Goal: Task Accomplishment & Management: Manage account settings

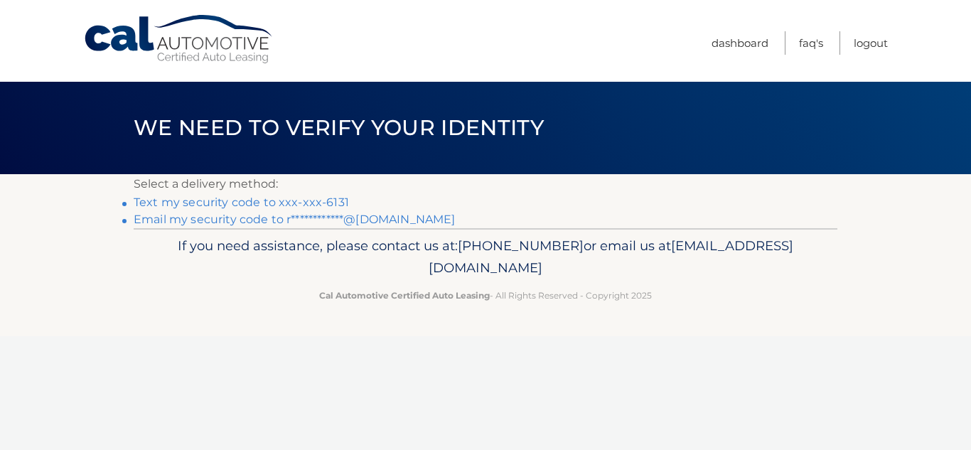
click at [328, 198] on link "Text my security code to xxx-xxx-6131" at bounding box center [241, 202] width 215 height 14
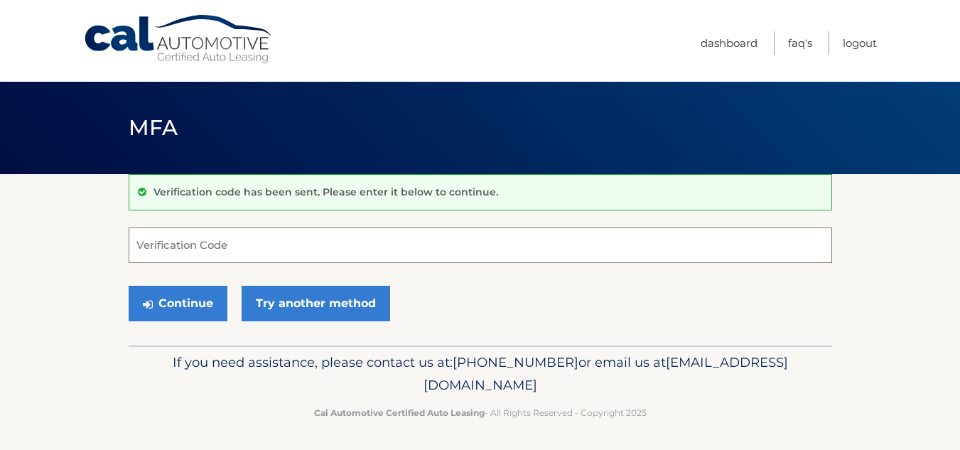
click at [222, 237] on input "Verification Code" at bounding box center [481, 245] width 704 height 36
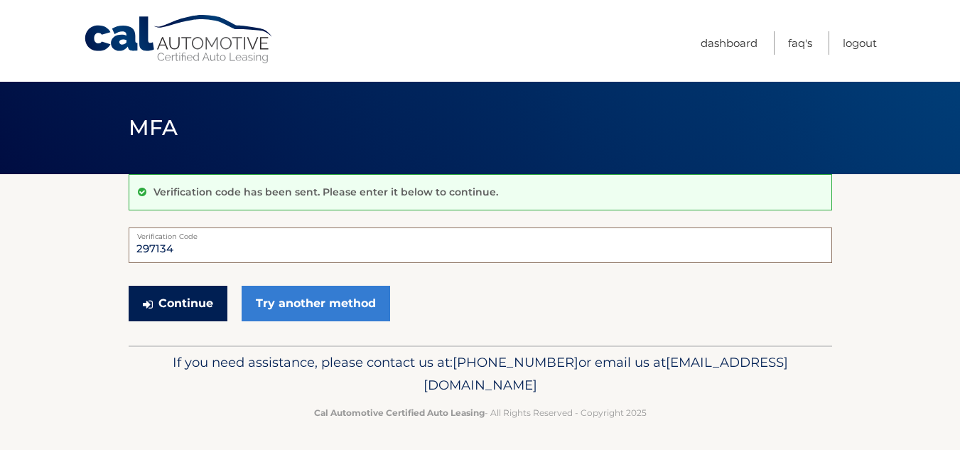
type input "297134"
click at [198, 314] on button "Continue" at bounding box center [178, 304] width 99 height 36
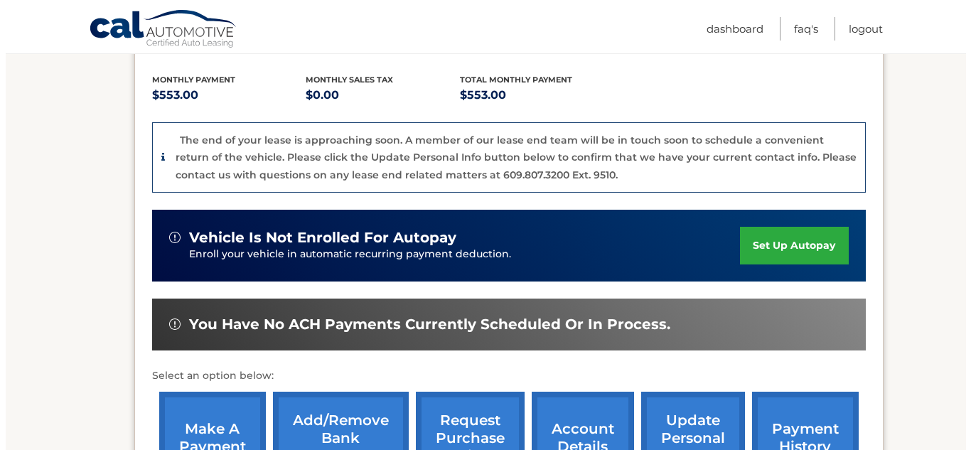
scroll to position [500, 0]
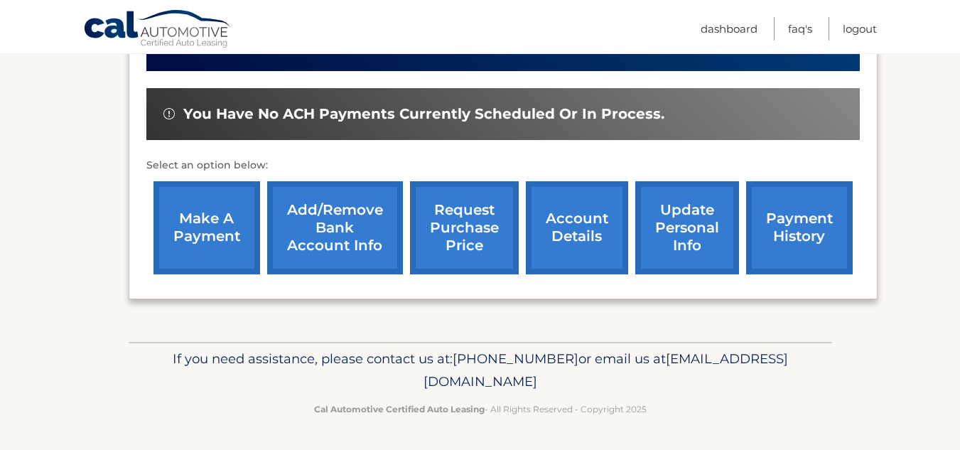
click at [497, 221] on link "request purchase price" at bounding box center [464, 227] width 109 height 93
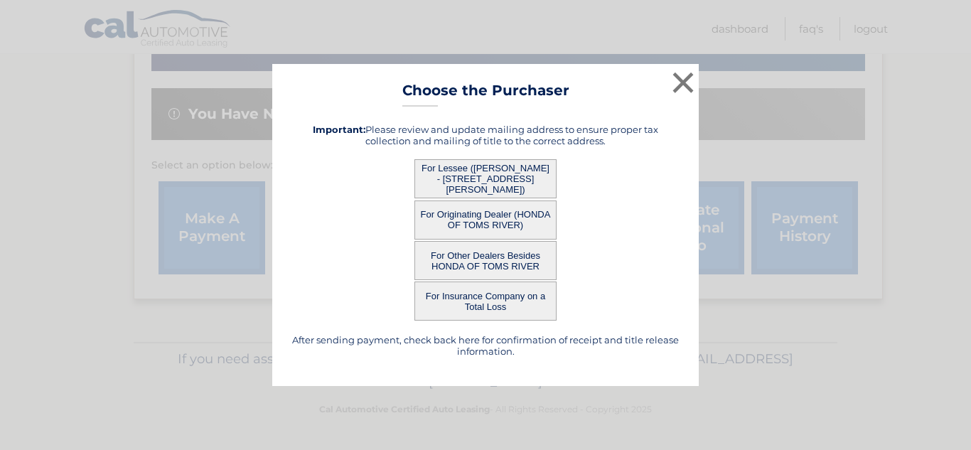
click at [518, 188] on button "For Lessee ([PERSON_NAME] - [STREET_ADDRESS][PERSON_NAME])" at bounding box center [485, 178] width 142 height 39
click at [510, 176] on button "For Lessee ([PERSON_NAME] - [STREET_ADDRESS][PERSON_NAME])" at bounding box center [485, 178] width 142 height 39
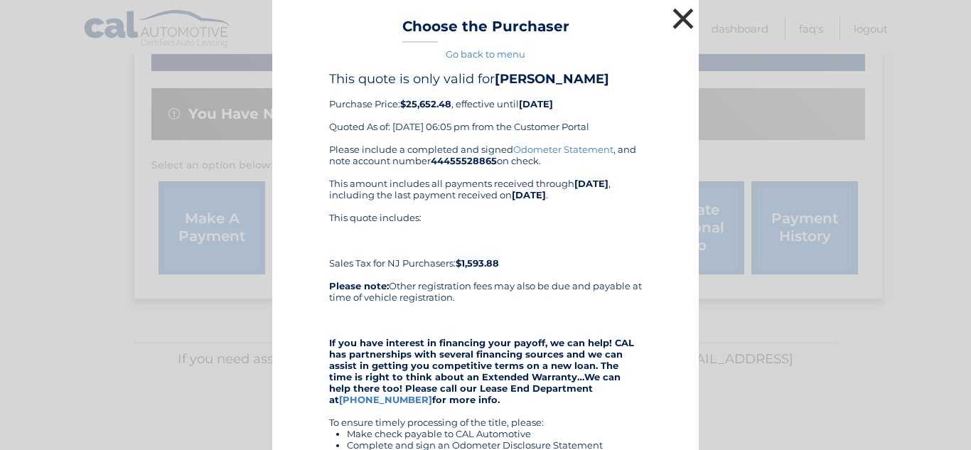
click at [674, 21] on button "×" at bounding box center [683, 18] width 28 height 28
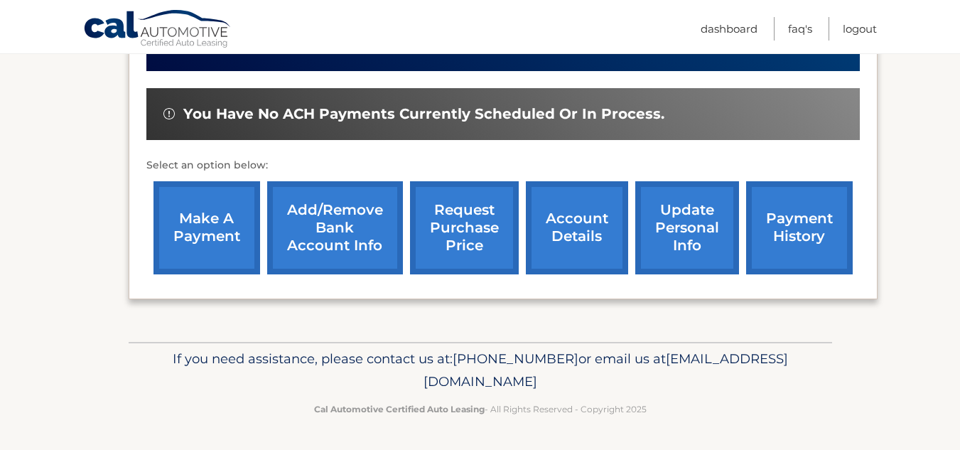
click at [470, 230] on link "request purchase price" at bounding box center [464, 227] width 109 height 93
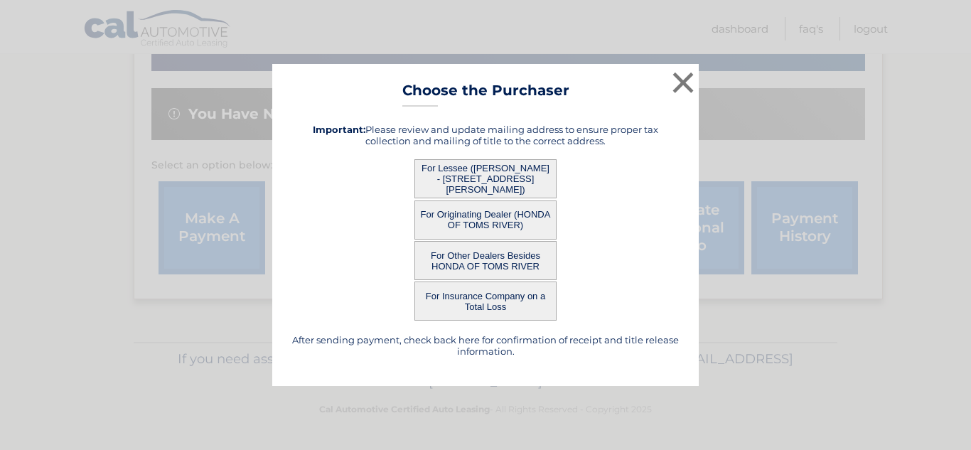
click at [478, 266] on button "For Other Dealers Besides HONDA OF TOMS RIVER" at bounding box center [485, 260] width 142 height 39
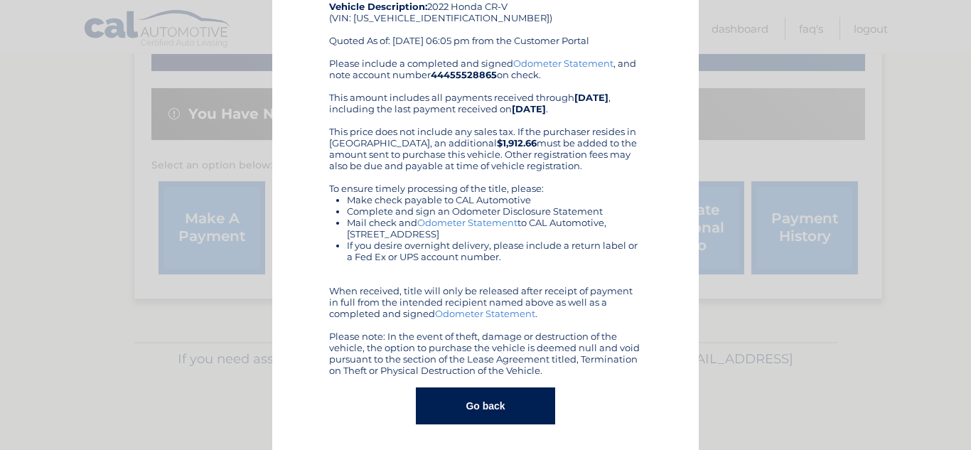
scroll to position [0, 0]
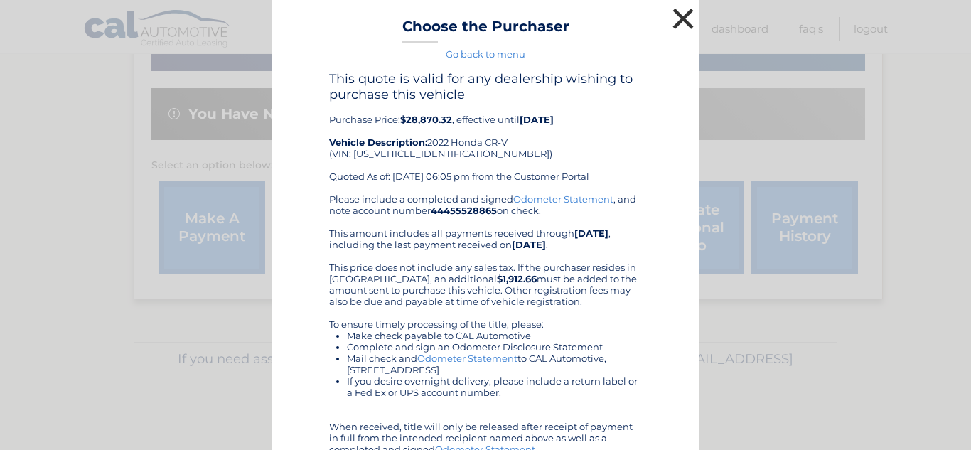
click at [677, 16] on button "×" at bounding box center [683, 18] width 28 height 28
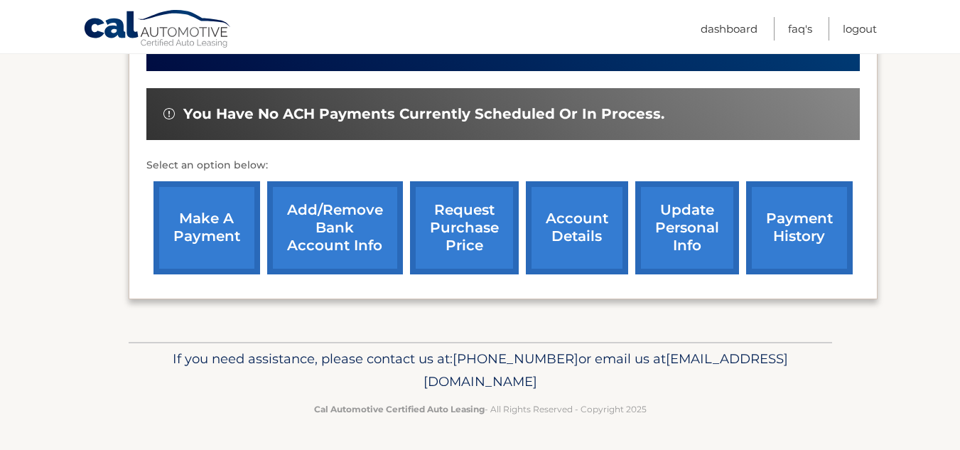
click at [469, 233] on link "request purchase price" at bounding box center [464, 227] width 109 height 93
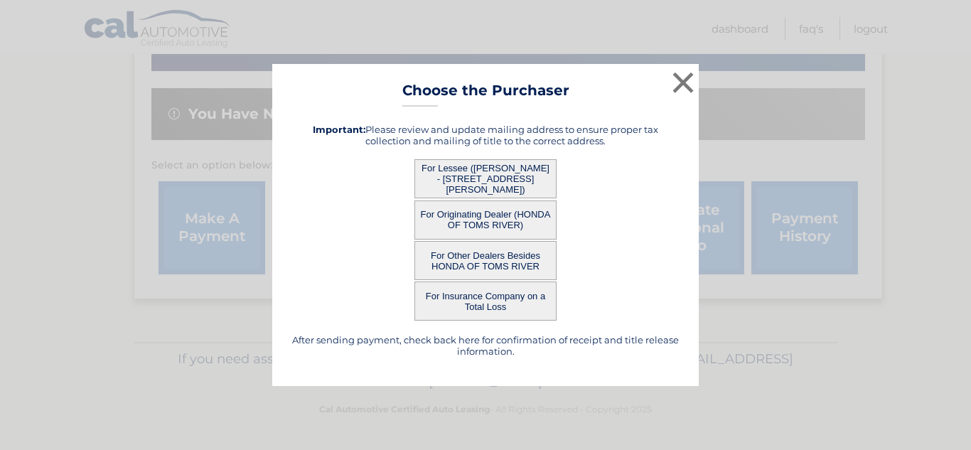
click at [499, 223] on button "For Originating Dealer (HONDA OF TOMS RIVER)" at bounding box center [485, 219] width 142 height 39
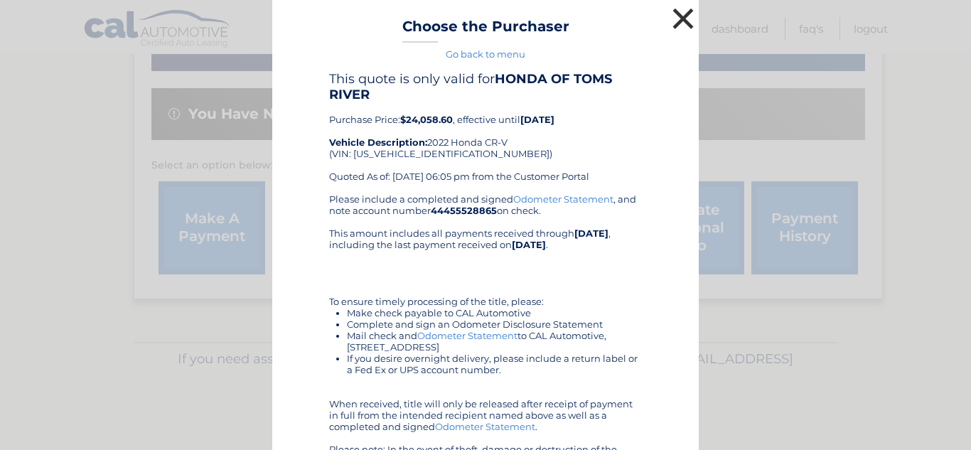
click at [672, 23] on button "×" at bounding box center [683, 18] width 28 height 28
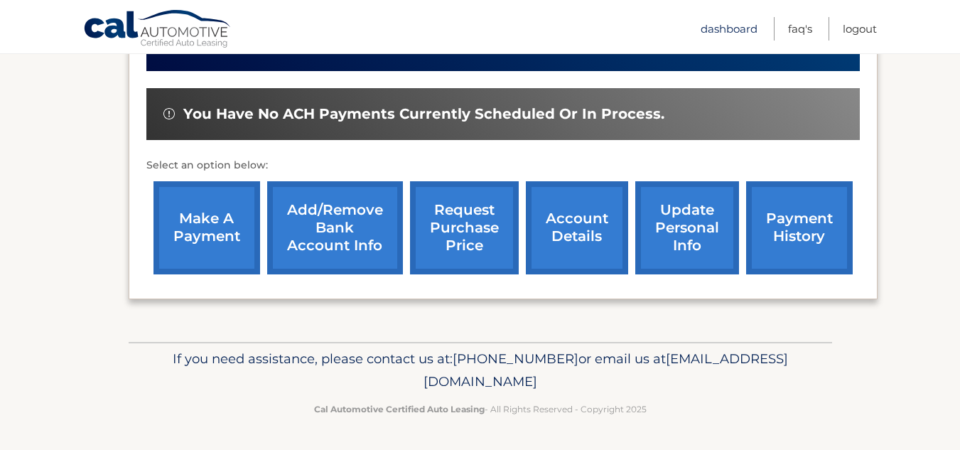
click at [729, 35] on link "Dashboard" at bounding box center [729, 28] width 57 height 23
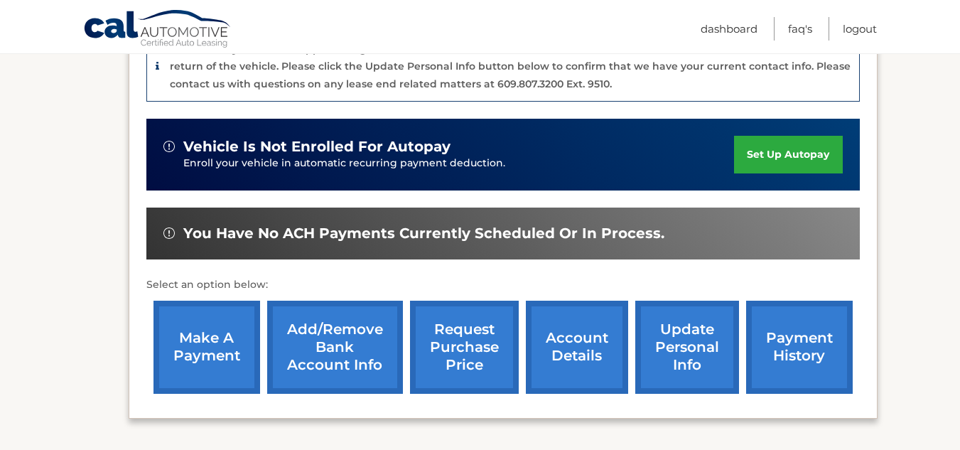
scroll to position [500, 0]
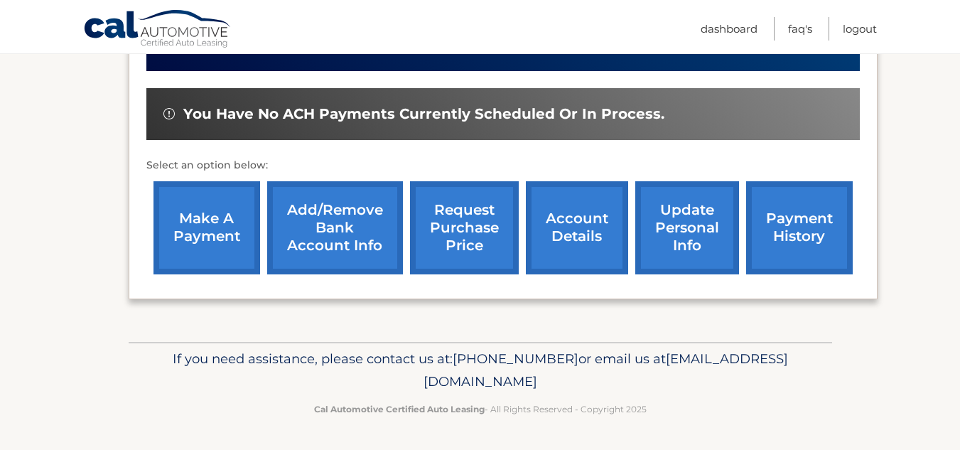
click at [789, 236] on link "payment history" at bounding box center [799, 227] width 107 height 93
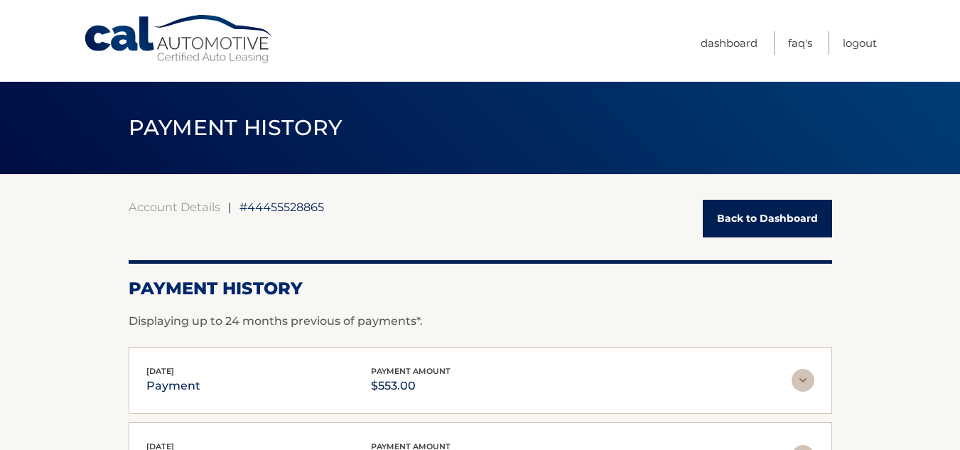
click at [767, 231] on link "Back to Dashboard" at bounding box center [767, 219] width 129 height 38
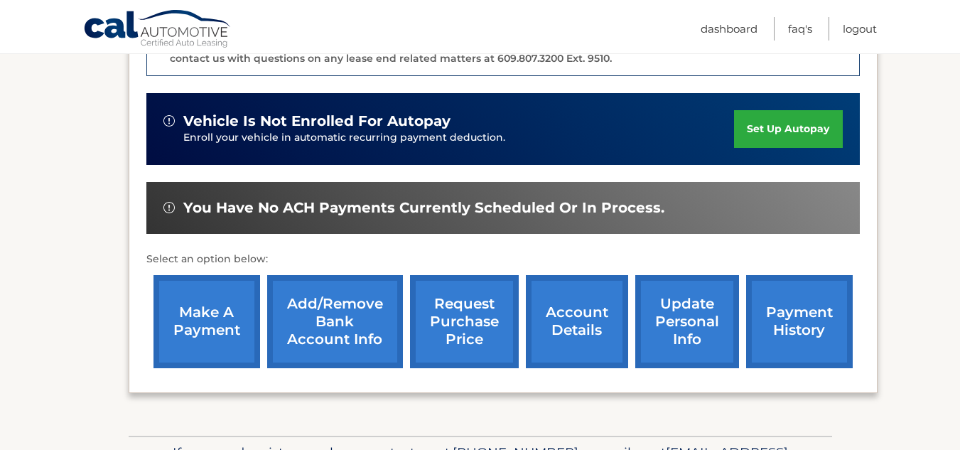
scroll to position [407, 0]
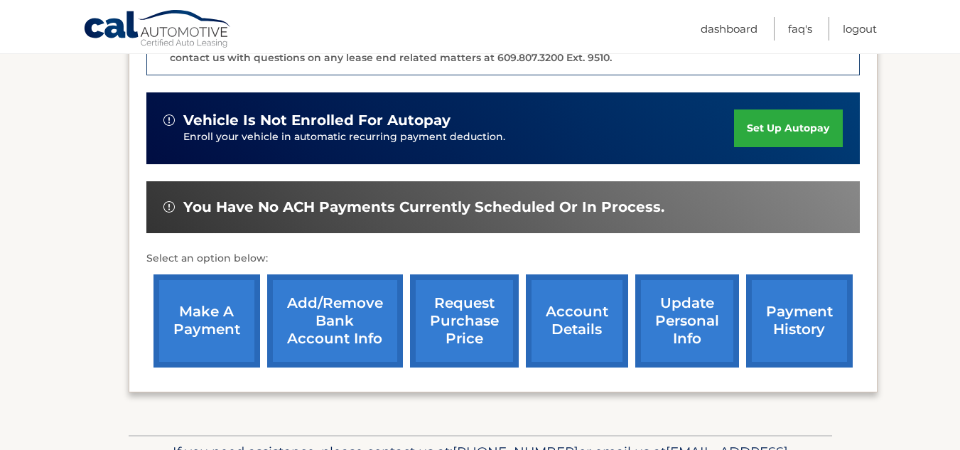
click at [227, 286] on link "make a payment" at bounding box center [207, 320] width 107 height 93
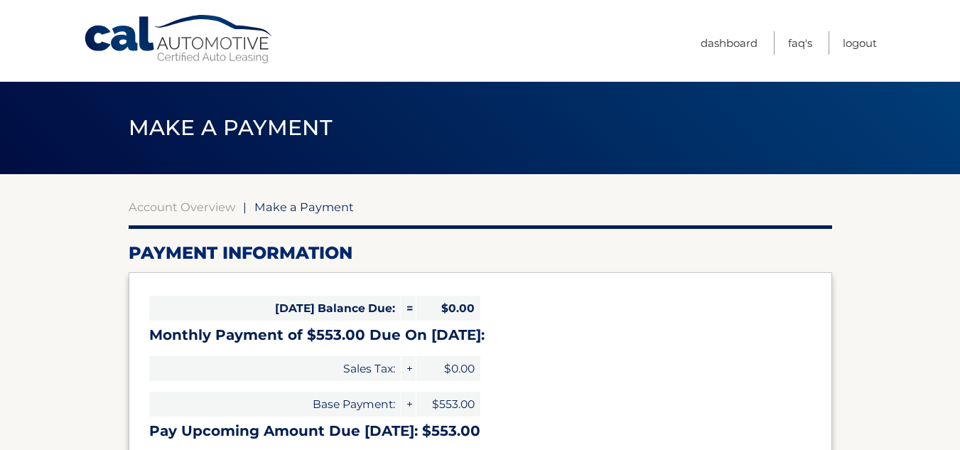
select select "NzA0NTQ3NTUtYTQyOS00NWQ0LTkzZjktODEyMGEwMDRlMDJl"
click at [718, 41] on link "Dashboard" at bounding box center [729, 42] width 57 height 23
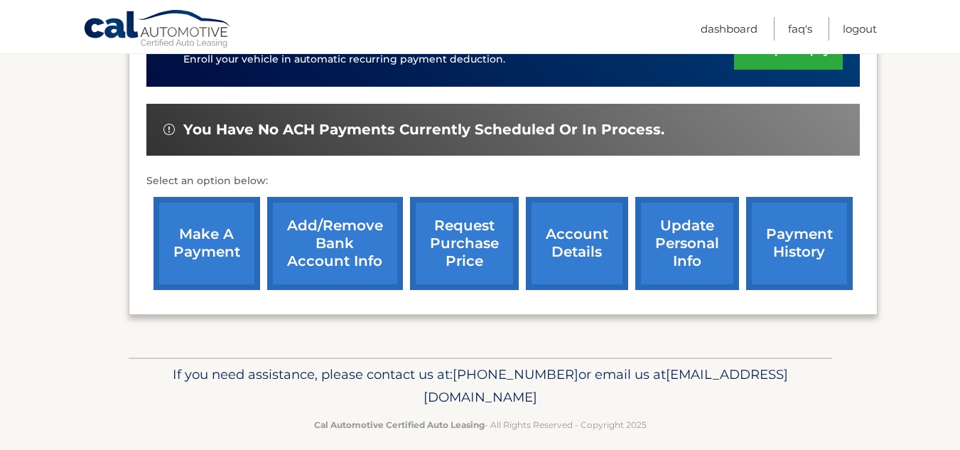
scroll to position [500, 0]
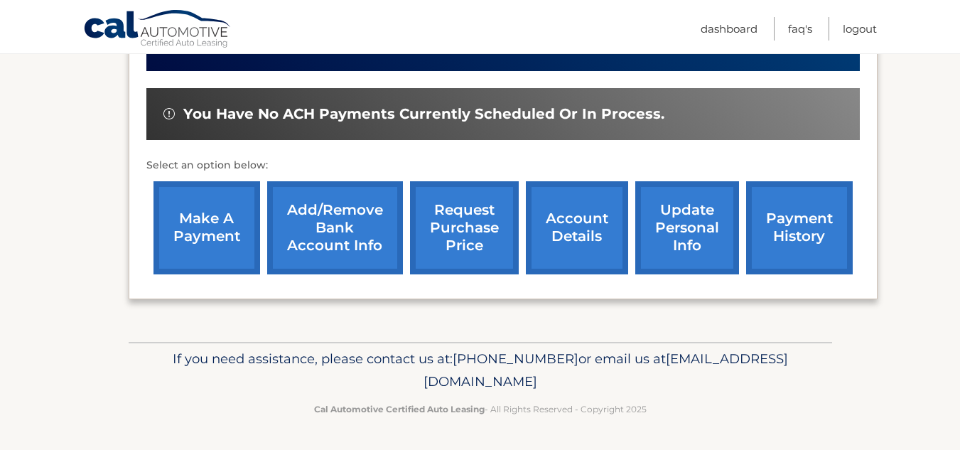
click at [553, 228] on link "account details" at bounding box center [577, 227] width 102 height 93
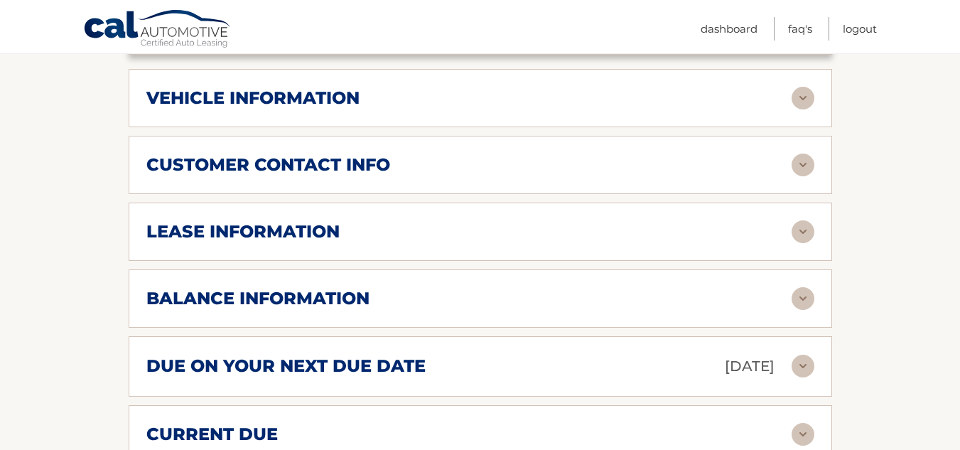
scroll to position [676, 0]
click at [395, 224] on div "lease information" at bounding box center [468, 230] width 645 height 21
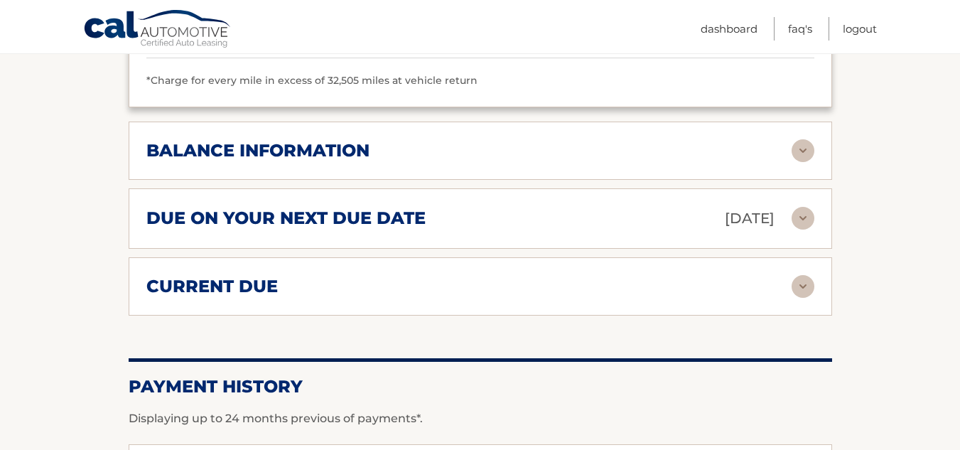
scroll to position [1089, 0]
click at [416, 165] on div "balance information Payments Received 39 Payments Remaining Next Payment will b…" at bounding box center [481, 151] width 704 height 58
click at [394, 151] on div "balance information" at bounding box center [468, 151] width 645 height 21
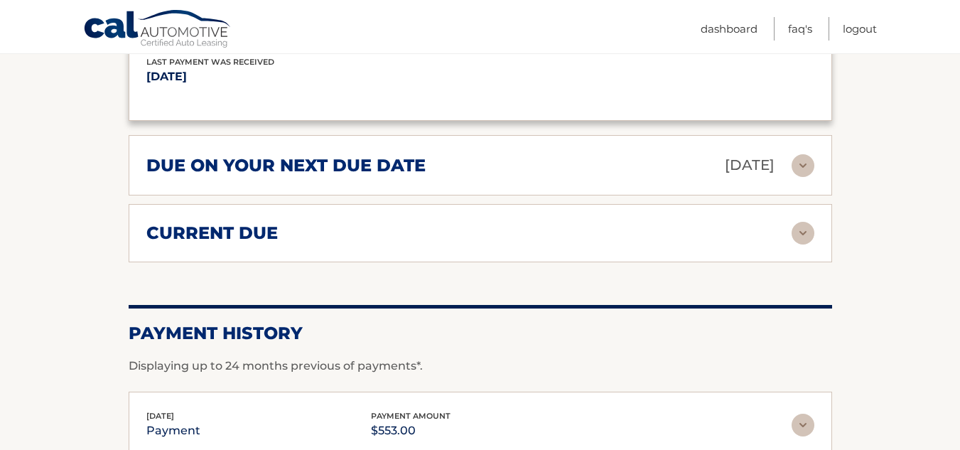
scroll to position [1319, 0]
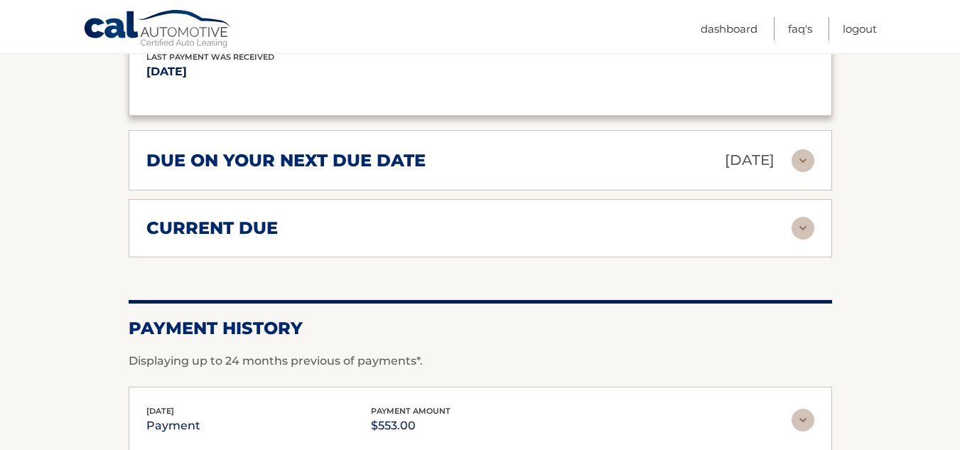
click at [405, 178] on div "due on your next due date [DATE] Late Charges $0.00 Miscellaneous Charges $0.00…" at bounding box center [481, 160] width 704 height 60
click at [354, 238] on div "current due" at bounding box center [468, 227] width 645 height 21
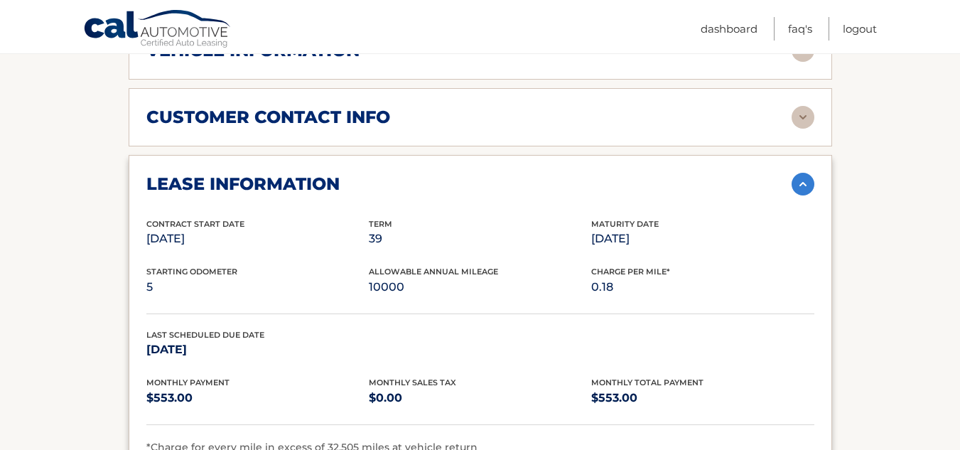
scroll to position [561, 0]
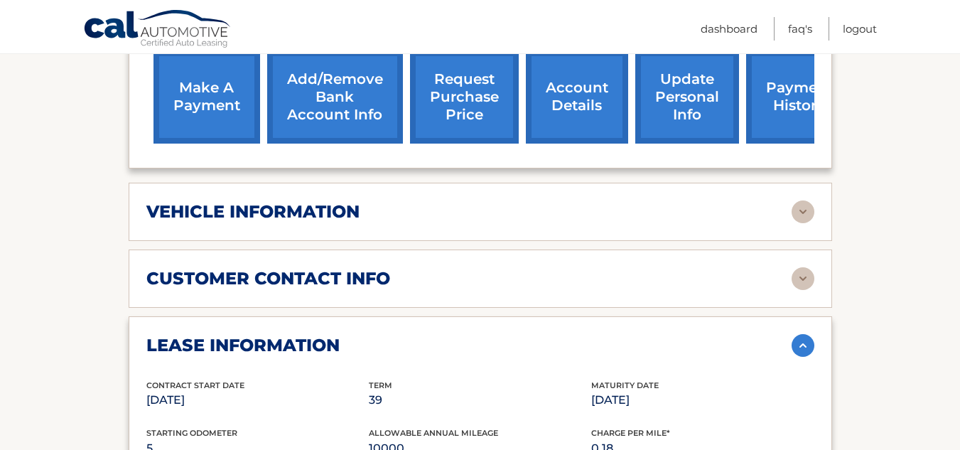
click at [355, 221] on h2 "vehicle information" at bounding box center [252, 211] width 213 height 21
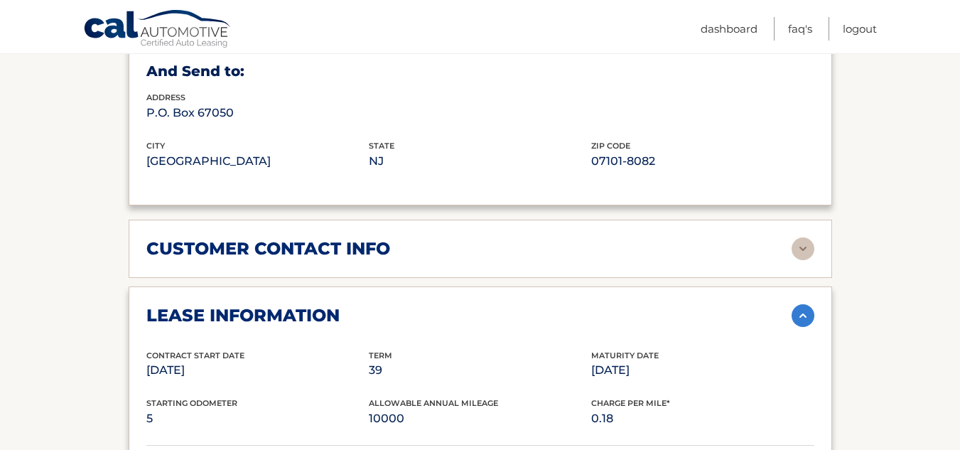
scroll to position [935, 0]
click at [328, 246] on h2 "customer contact info" at bounding box center [268, 247] width 244 height 21
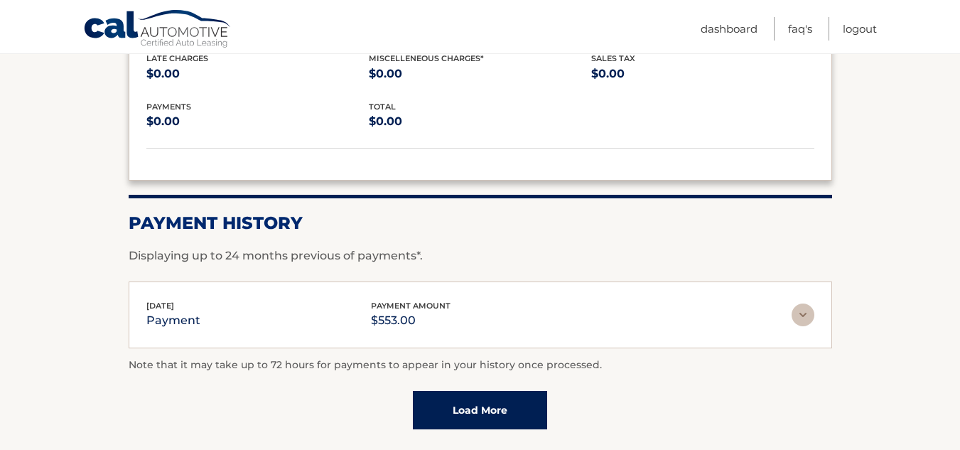
scroll to position [2267, 0]
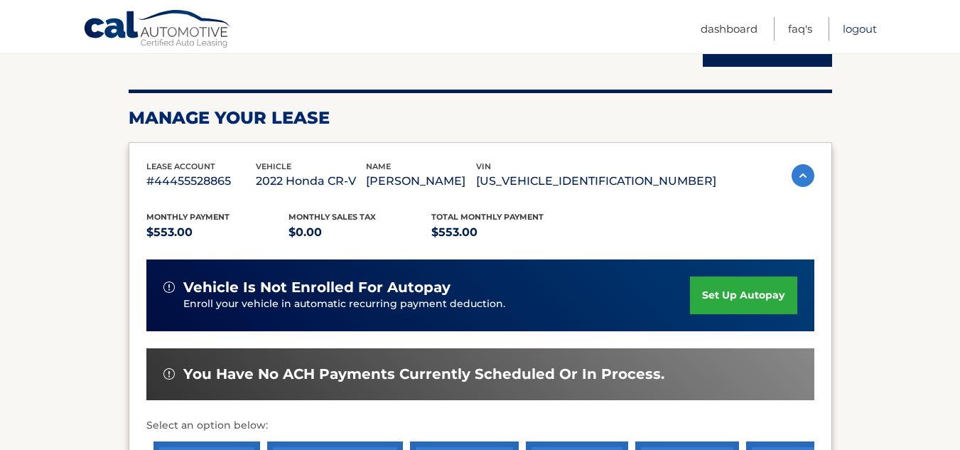
click at [865, 22] on link "Logout" at bounding box center [860, 28] width 34 height 23
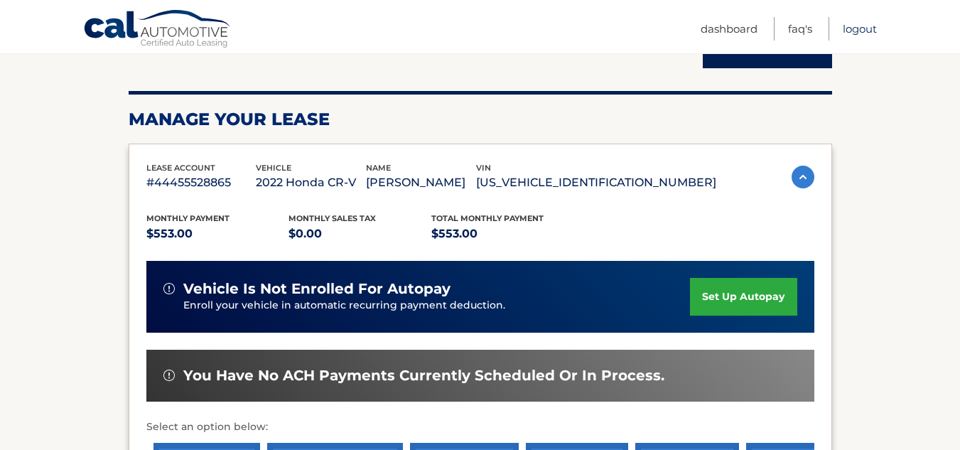
scroll to position [168, 0]
